Goal: Book appointment/travel/reservation

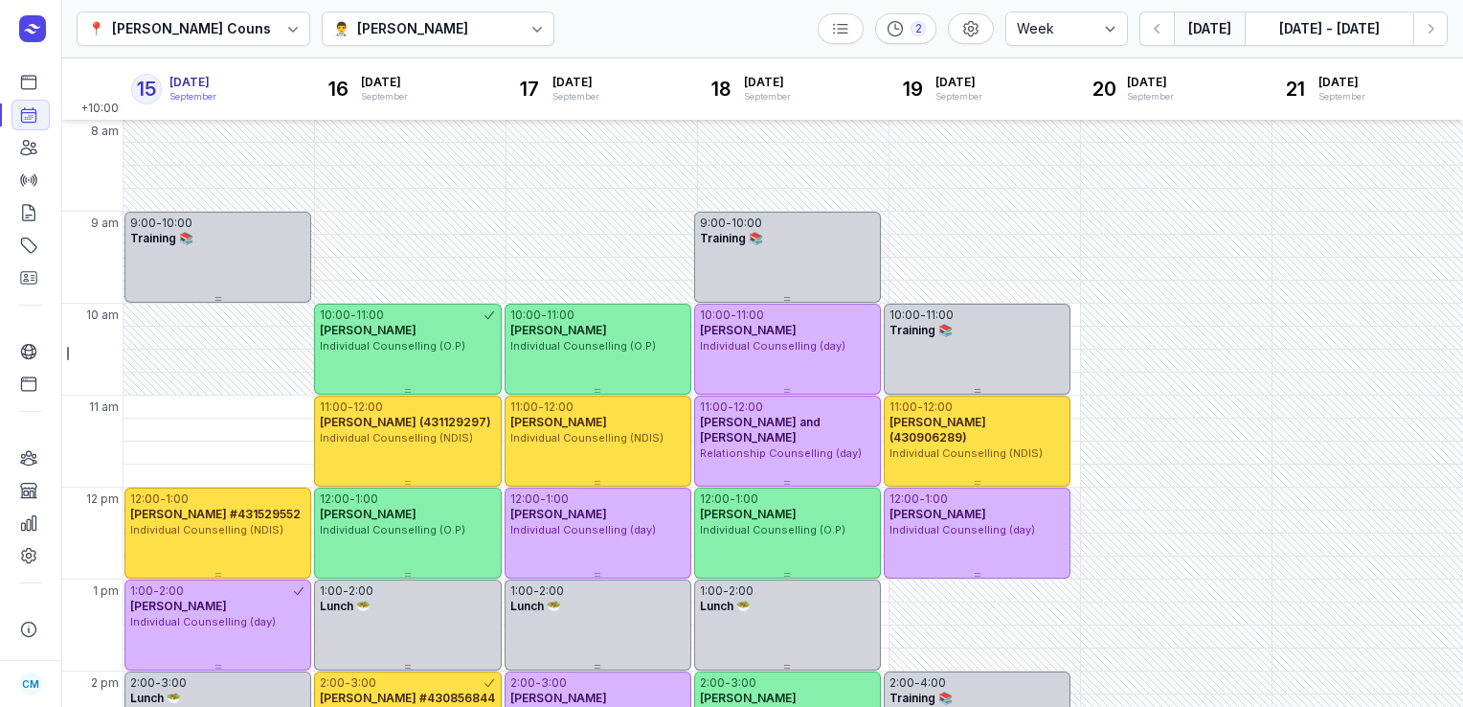
select select "week"
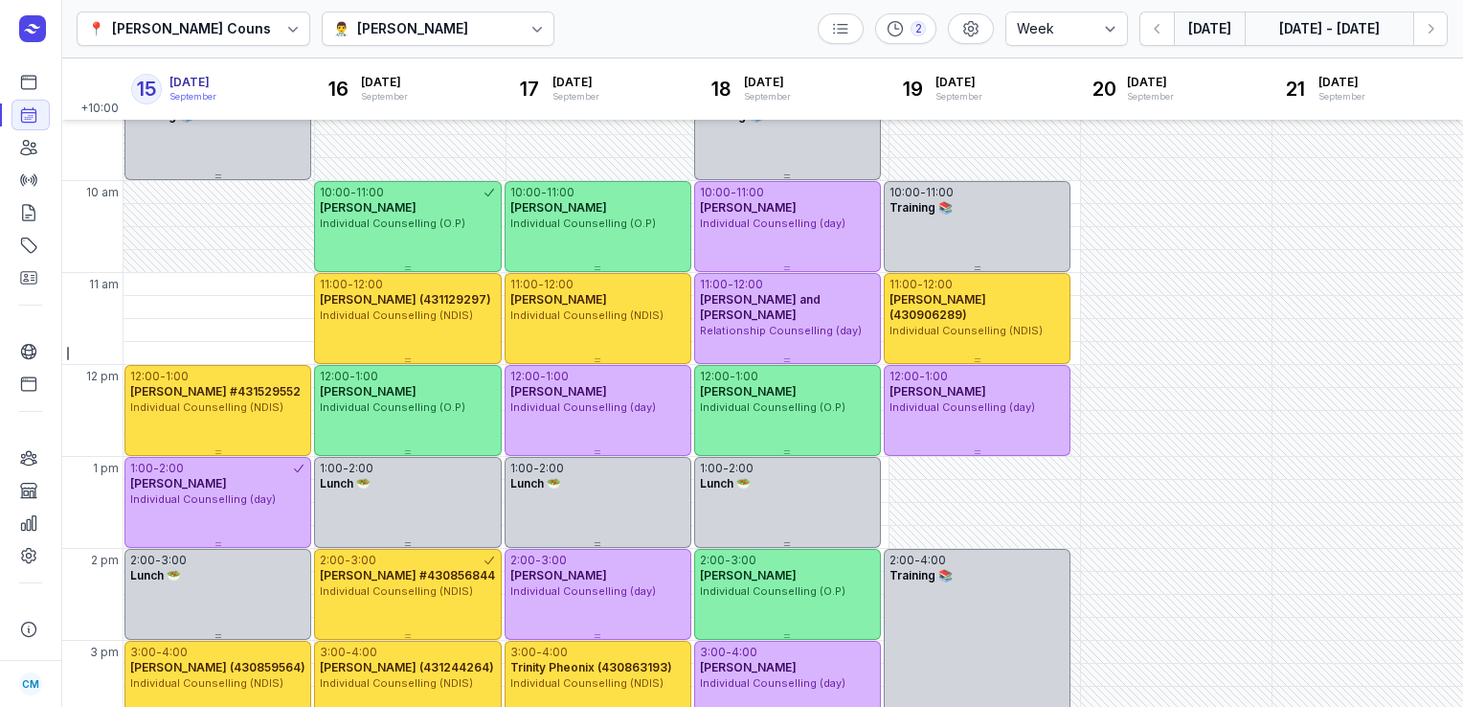
click at [1299, 26] on button "[DATE] - [DATE]" at bounding box center [1329, 28] width 169 height 34
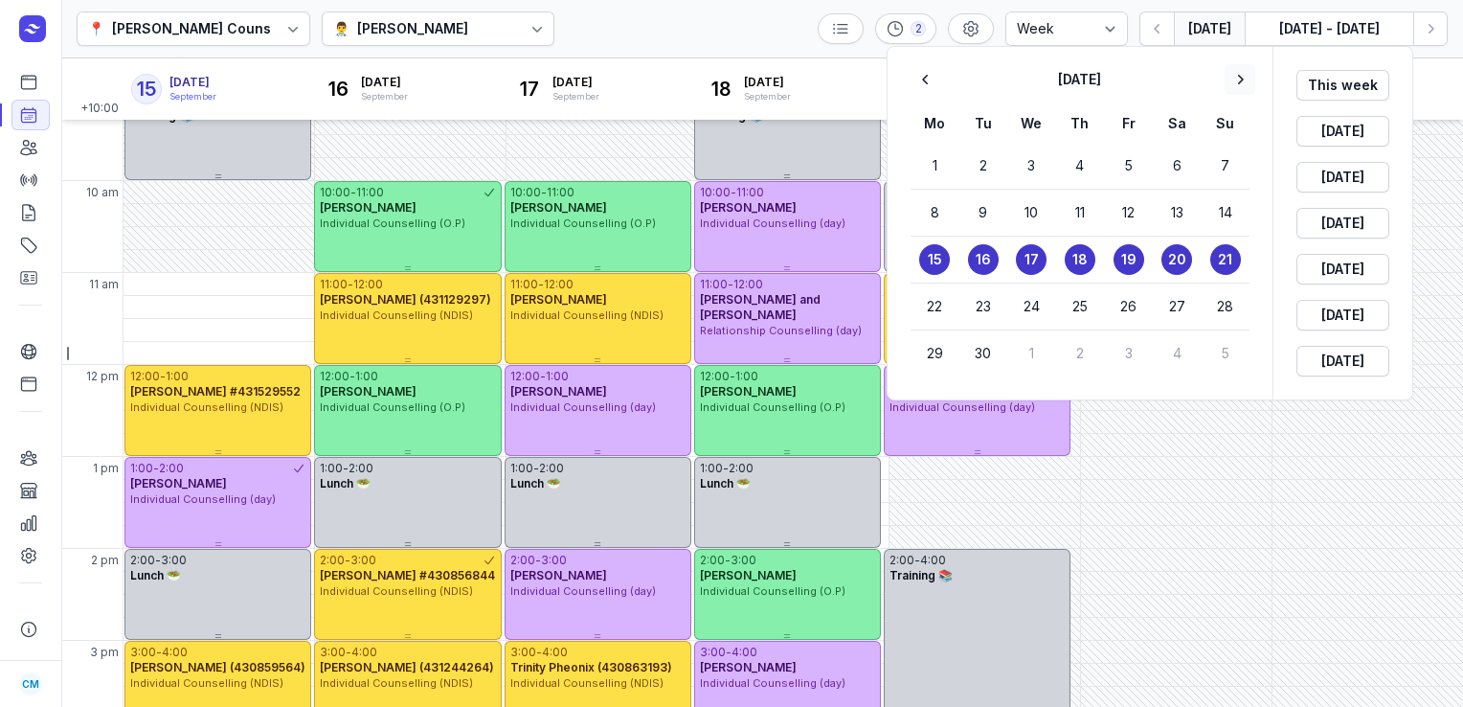
click at [1245, 80] on icon "button" at bounding box center [1240, 79] width 19 height 19
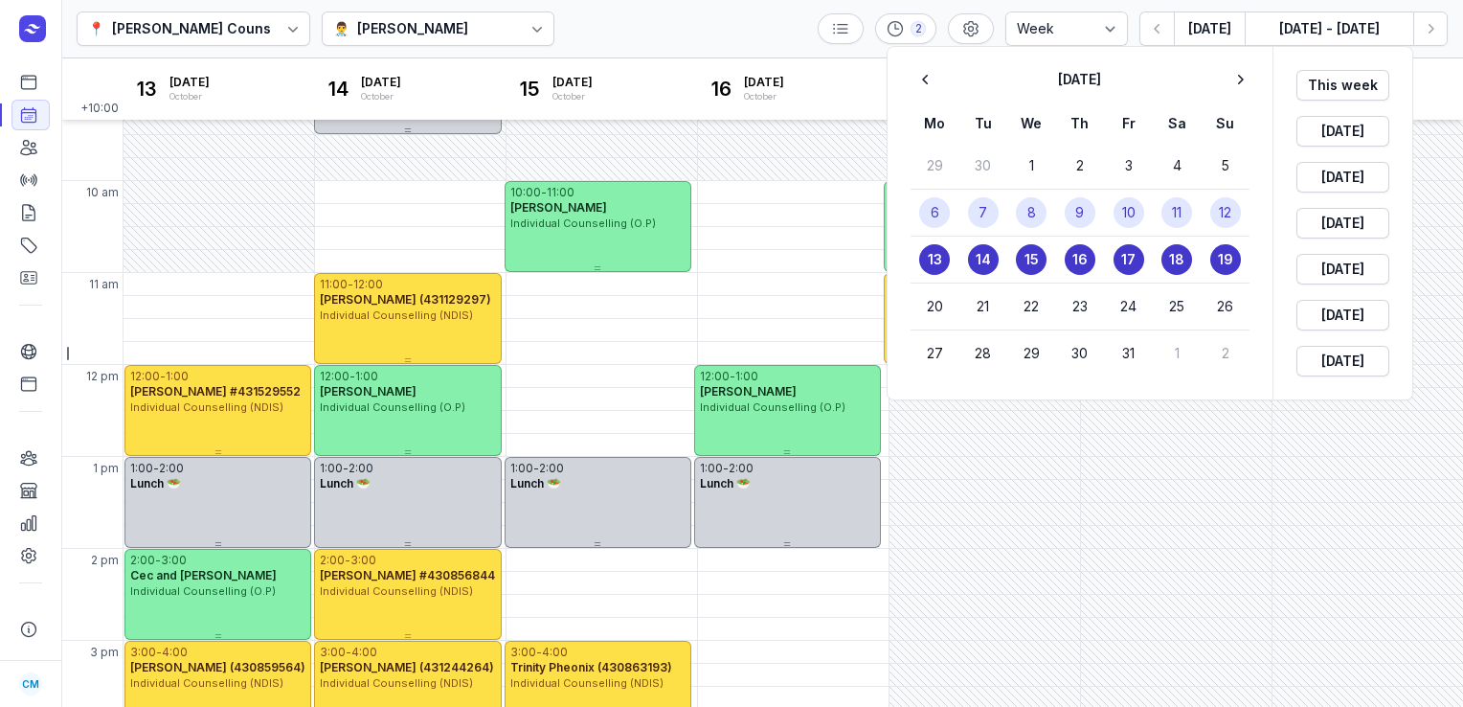
click at [1092, 216] on button "9" at bounding box center [1080, 212] width 31 height 31
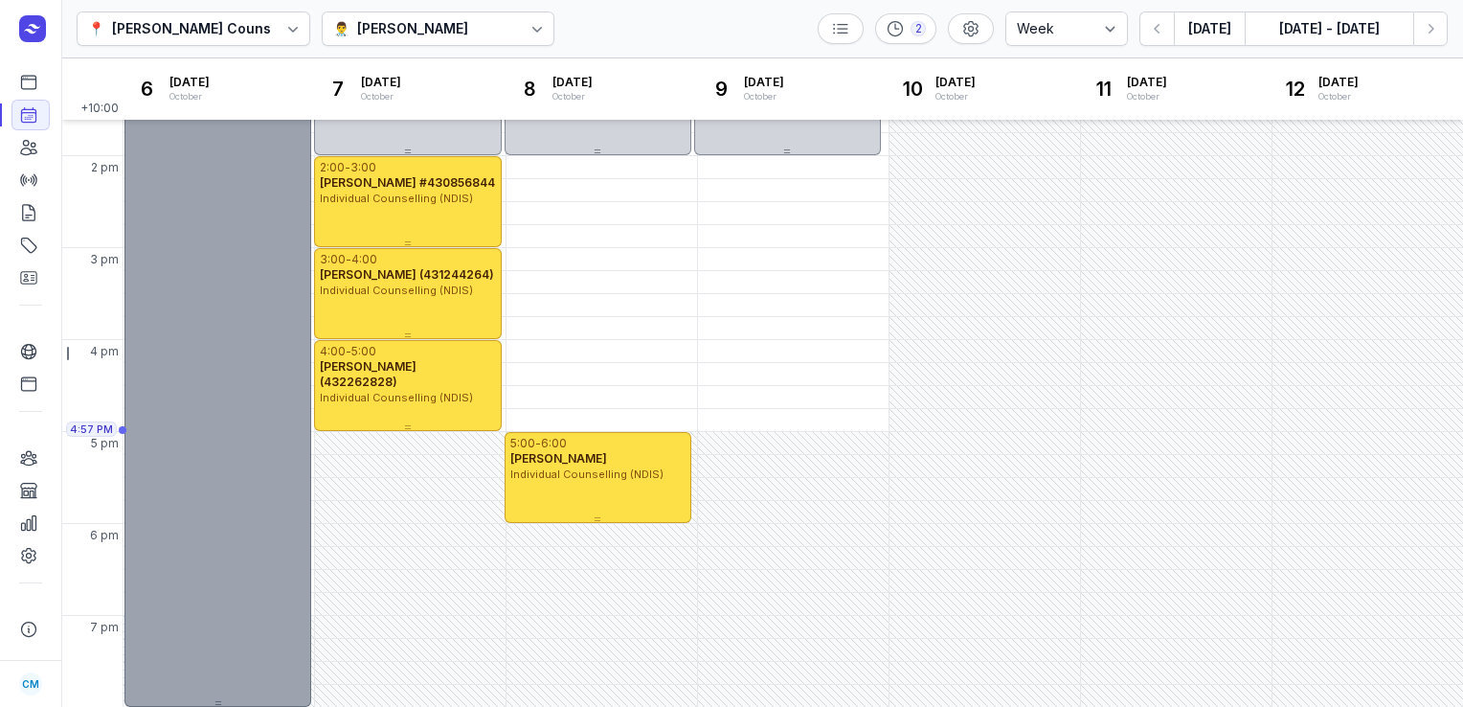
scroll to position [514, 0]
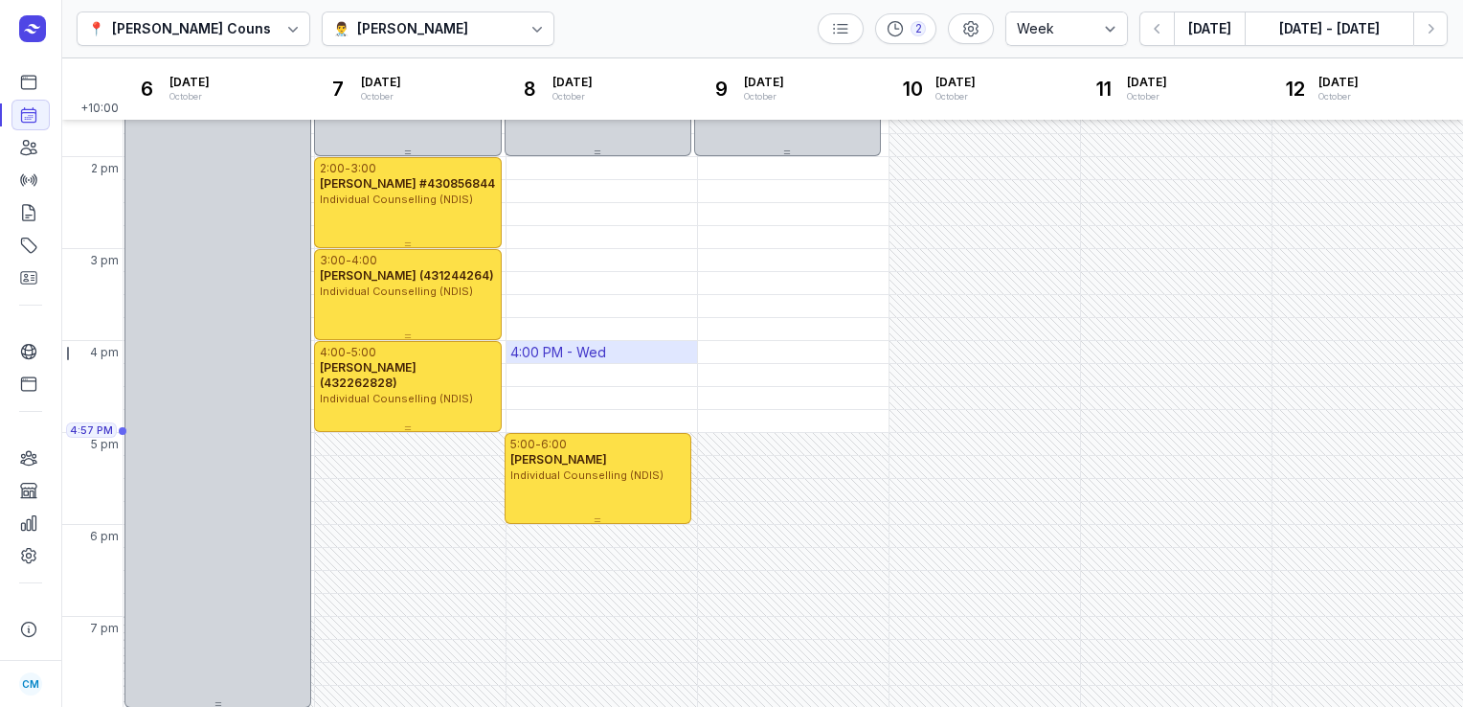
click at [545, 348] on div "4:00 PM - Wed" at bounding box center [558, 352] width 96 height 19
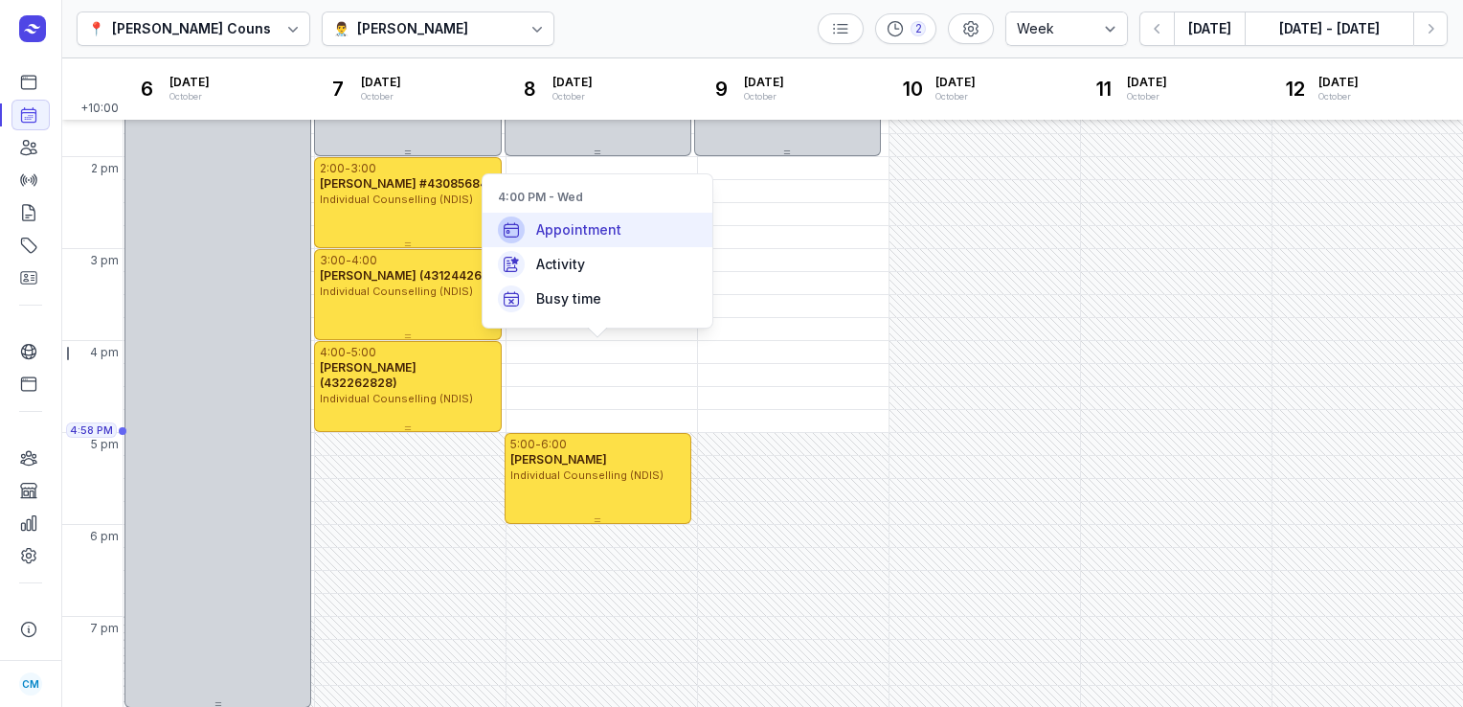
click at [554, 235] on span "Appointment" at bounding box center [578, 229] width 85 height 19
select select
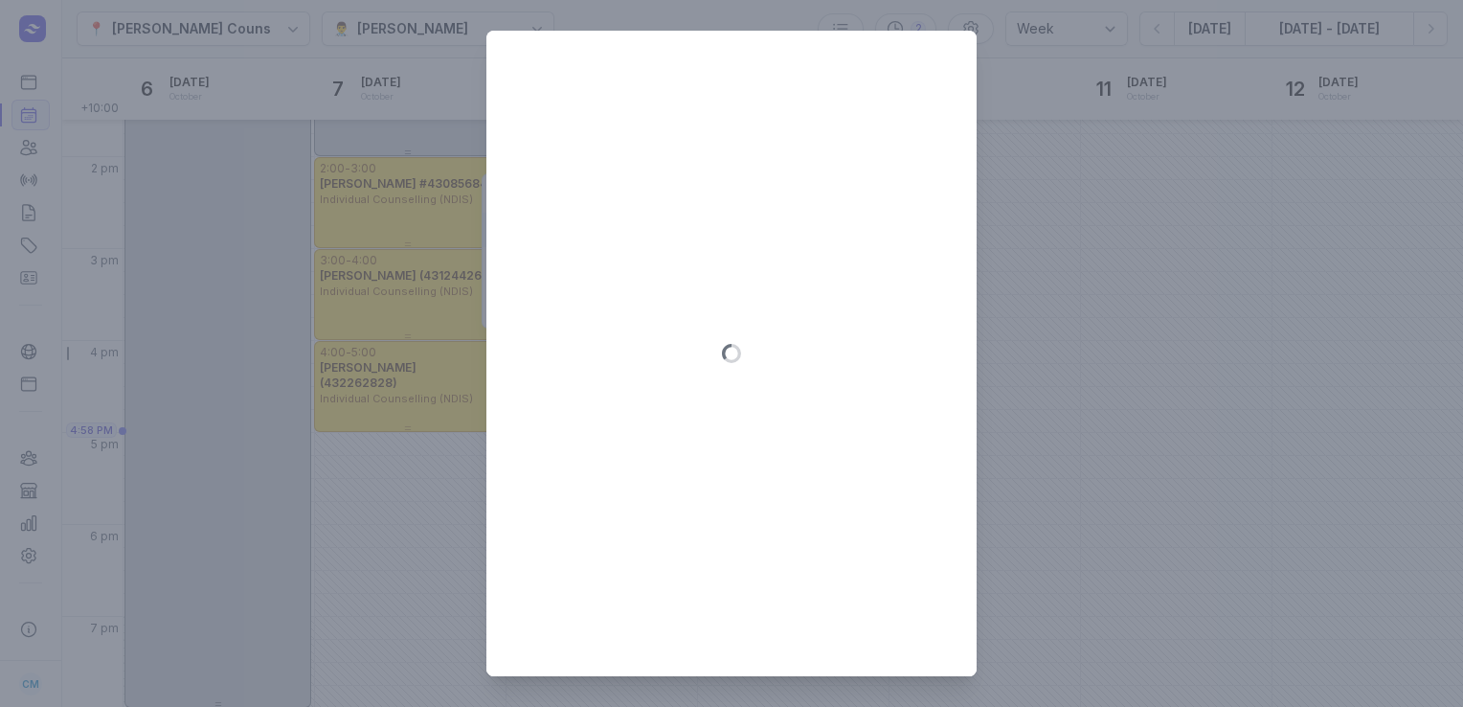
type input "[DATE]"
select select "16:00"
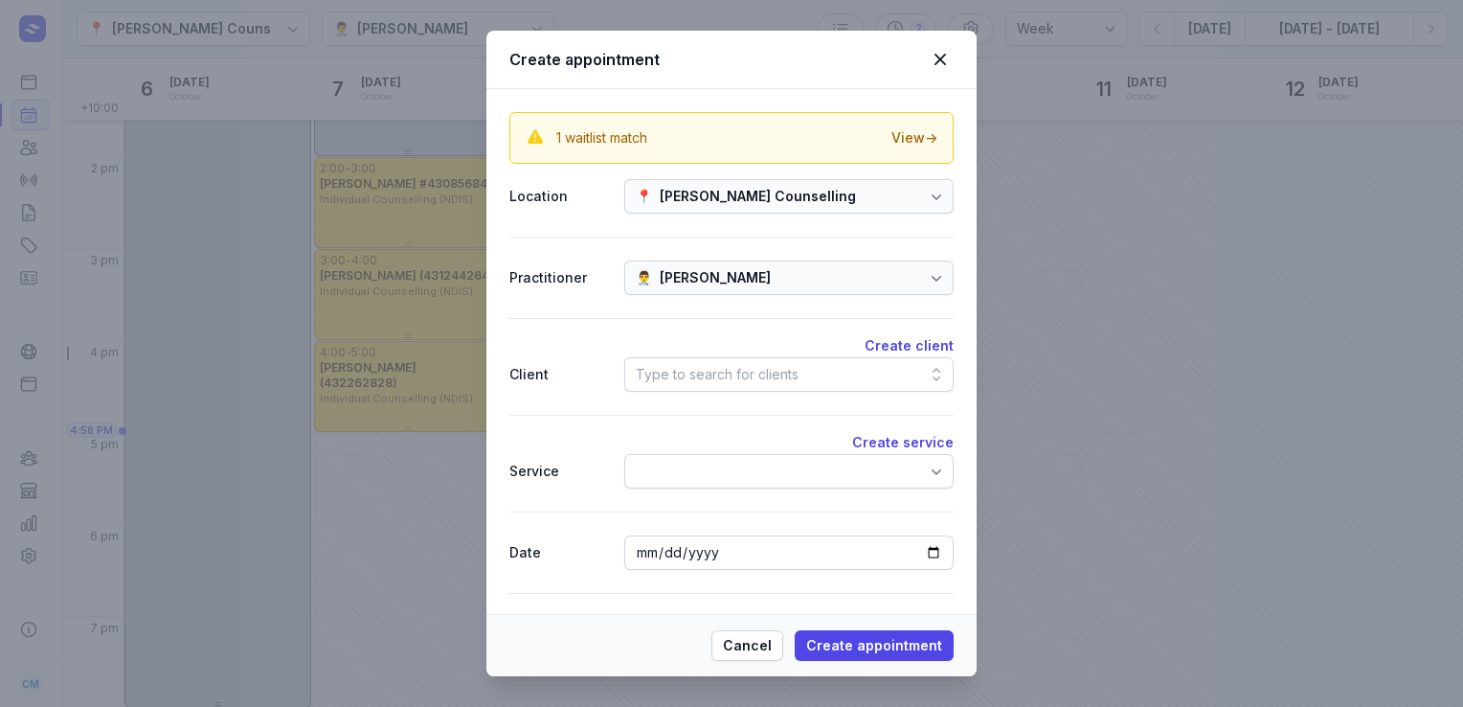
click at [721, 366] on div "Type to search for clients" at bounding box center [717, 374] width 163 height 23
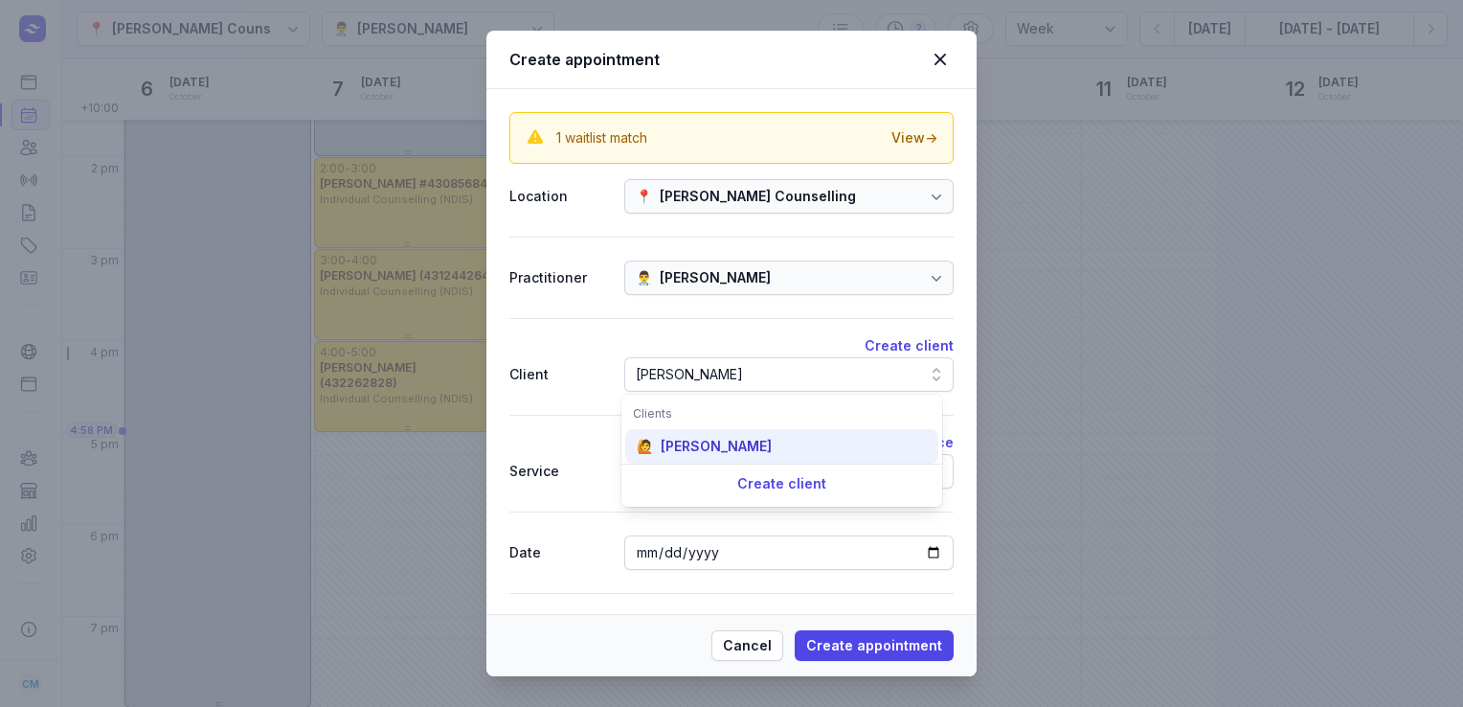
type input "[PERSON_NAME]"
click at [692, 452] on div "[PERSON_NAME]" at bounding box center [716, 446] width 111 height 19
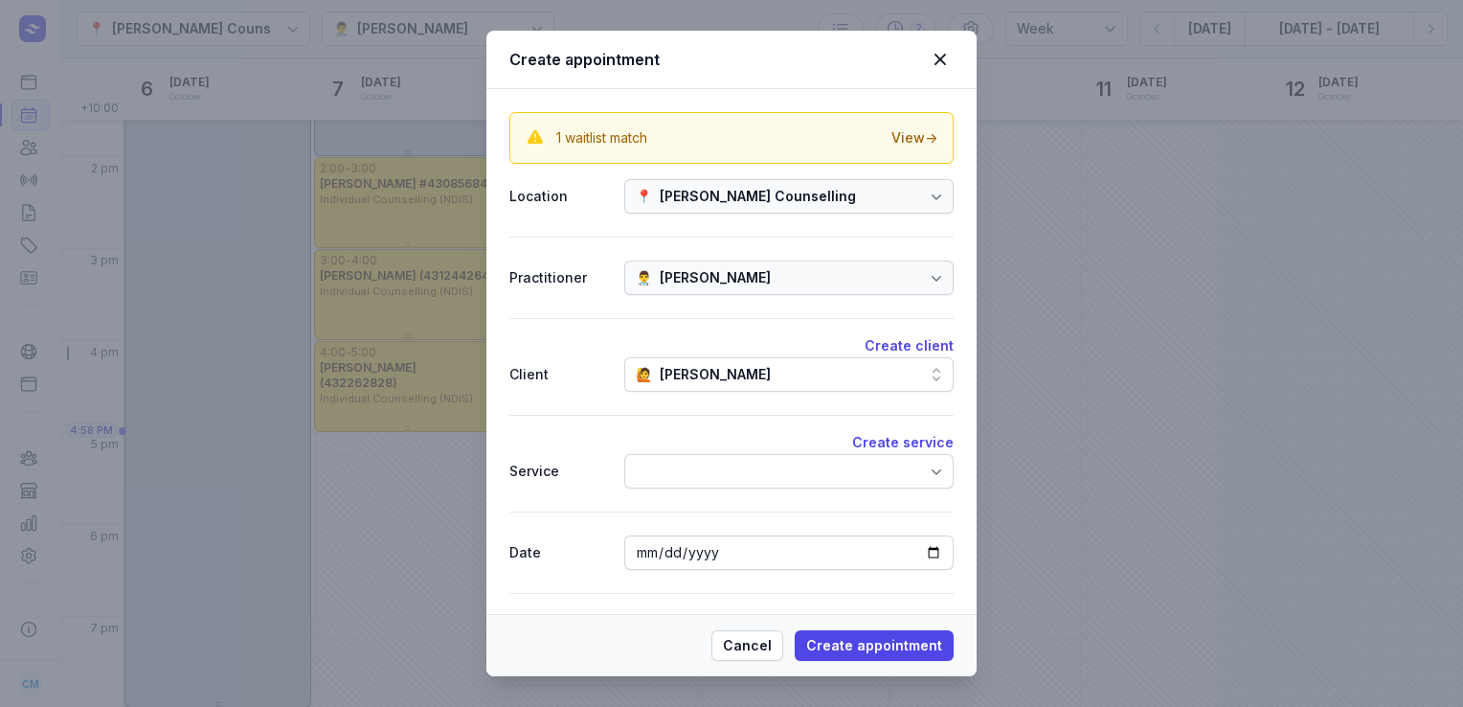
click at [701, 473] on div at bounding box center [788, 471] width 329 height 34
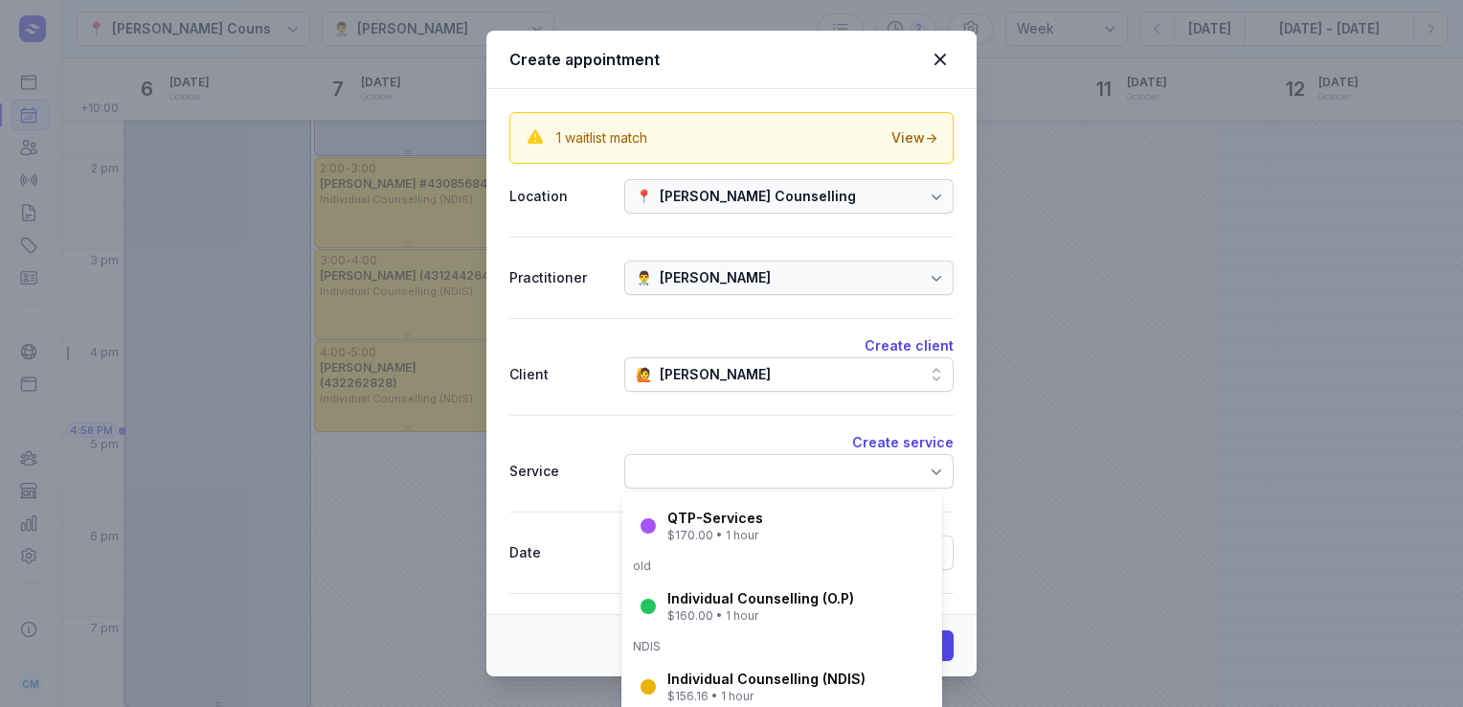
scroll to position [272, 0]
click at [712, 607] on div "Individual Counselling (O.P)" at bounding box center [760, 600] width 187 height 19
select select "17:00"
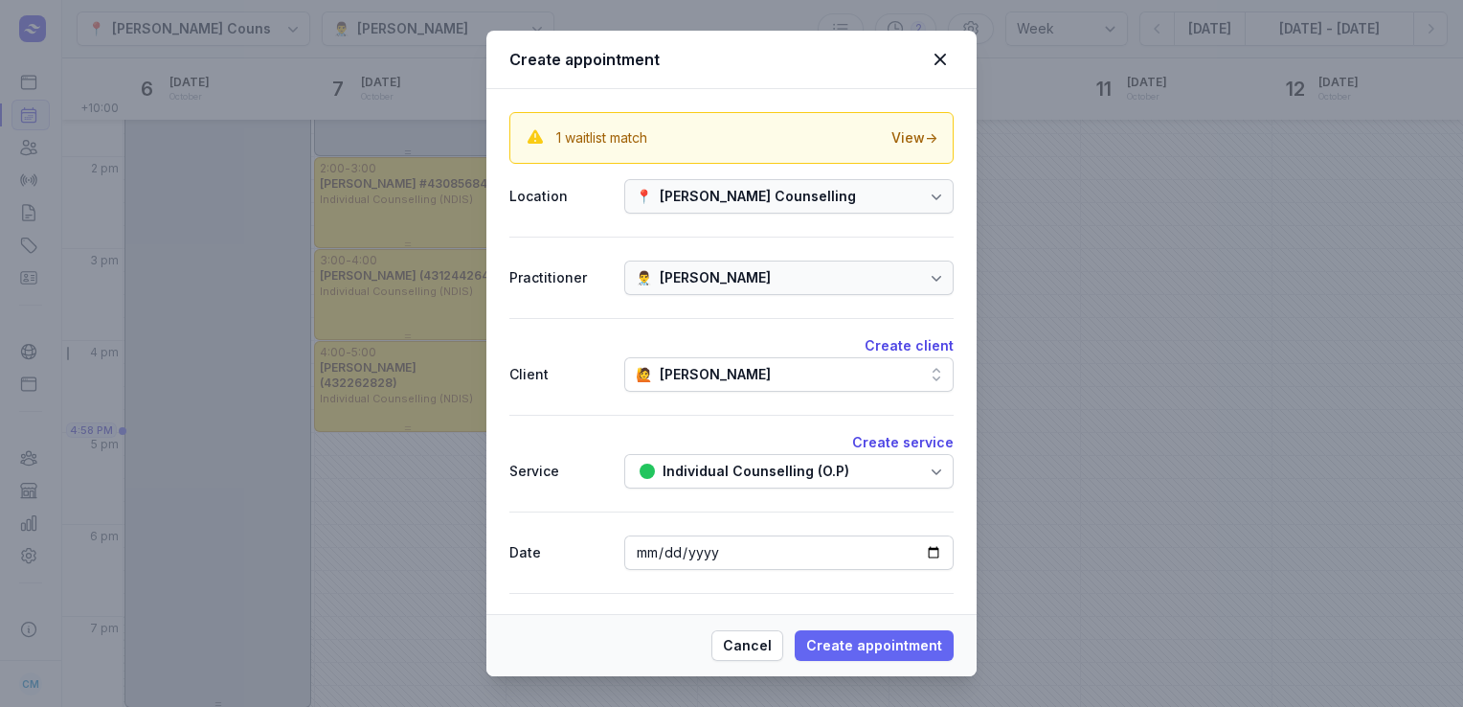
click at [862, 644] on span "Create appointment" at bounding box center [874, 645] width 136 height 23
select select
